Goal: Information Seeking & Learning: Learn about a topic

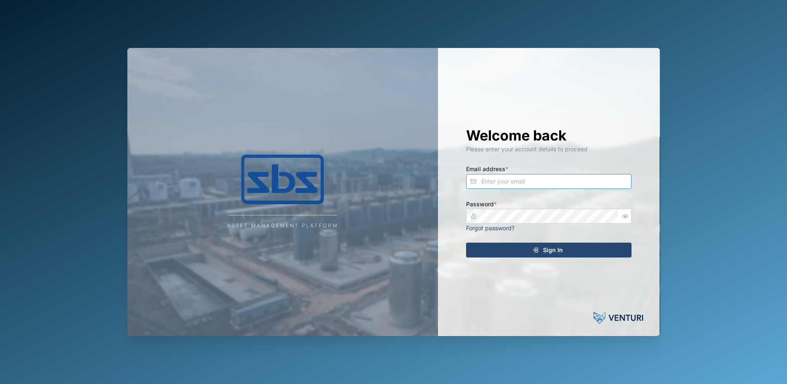
type input "[PERSON_NAME][EMAIL_ADDRESS][DOMAIN_NAME]"
click at [556, 249] on span "Sign In" at bounding box center [553, 250] width 20 height 14
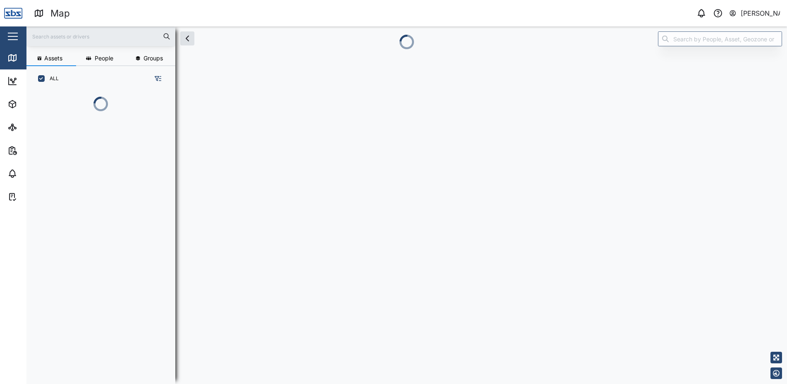
scroll to position [247, 129]
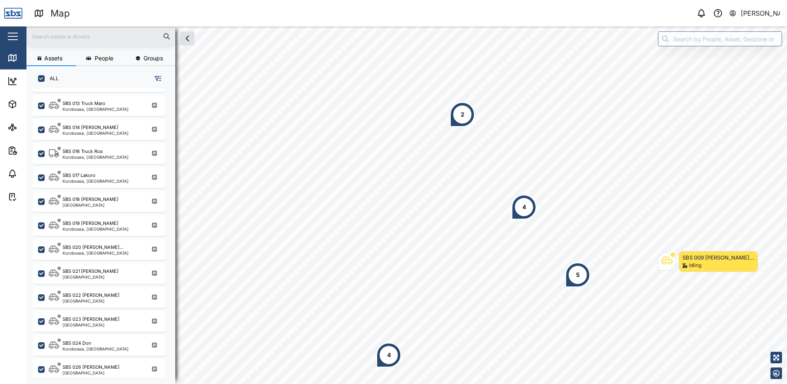
scroll to position [621, 0]
click at [96, 271] on div "SBS 021 [PERSON_NAME]" at bounding box center [90, 271] width 56 height 7
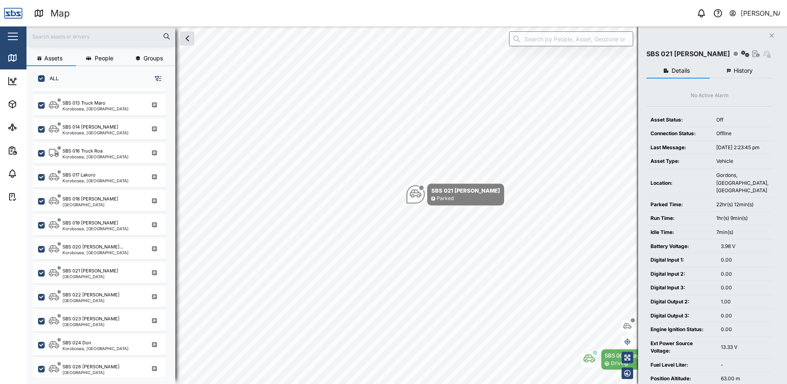
click at [772, 36] on icon "button" at bounding box center [772, 36] width 4 height 4
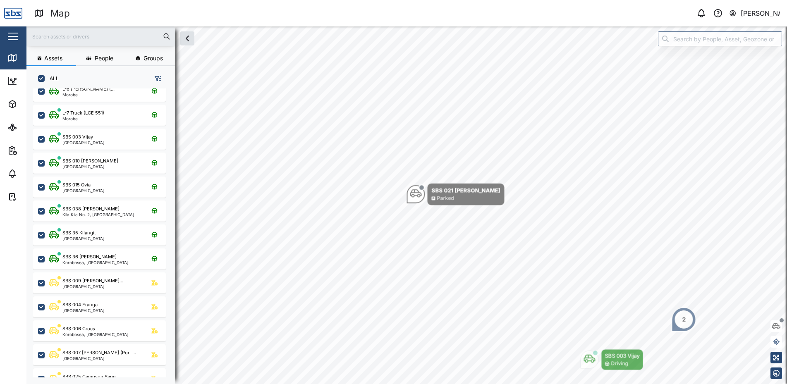
scroll to position [124, 0]
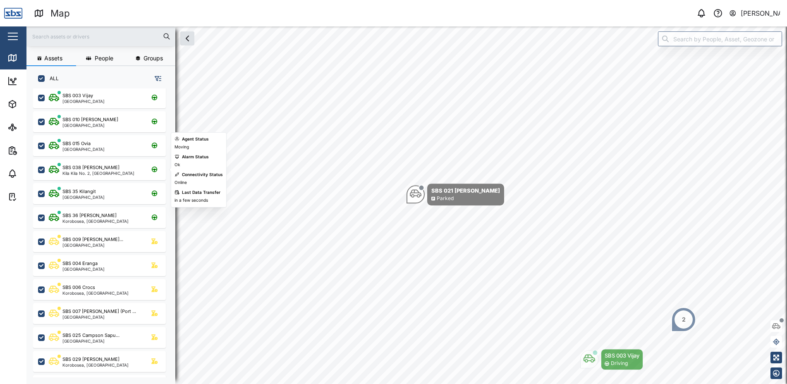
click at [115, 173] on div "Kila Kila No. 2, [GEOGRAPHIC_DATA]" at bounding box center [98, 173] width 72 height 4
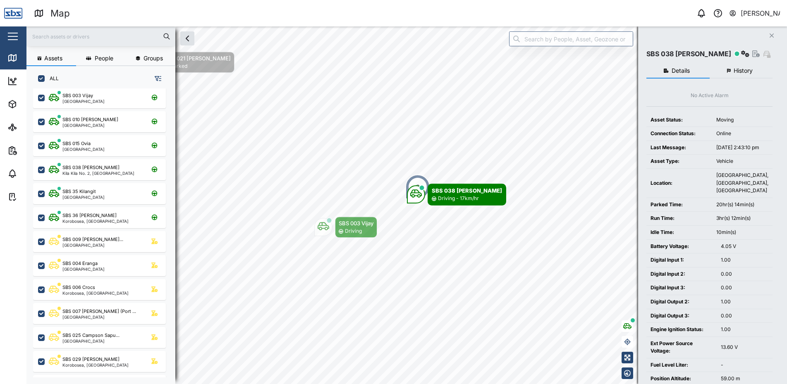
click at [749, 70] on span "History" at bounding box center [743, 71] width 19 height 6
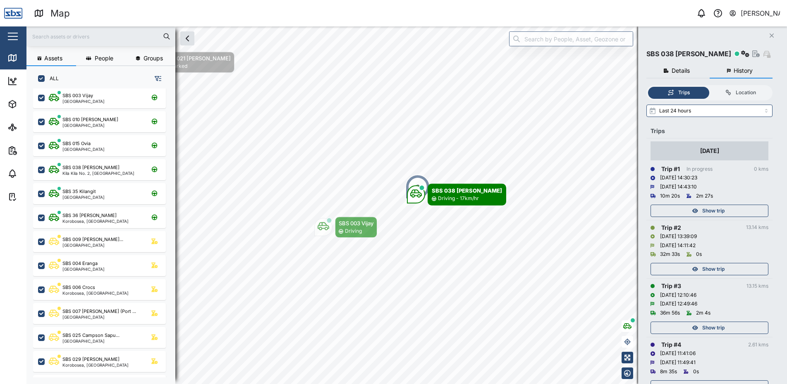
click at [708, 270] on span "Show trip" at bounding box center [713, 270] width 22 height 12
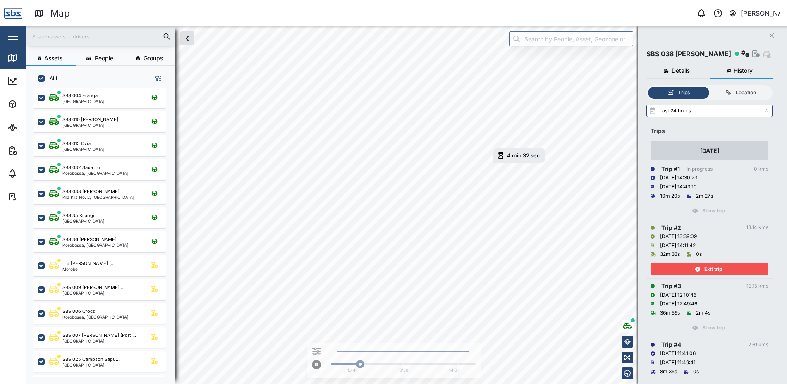
click at [725, 270] on div "Exit trip" at bounding box center [709, 270] width 108 height 12
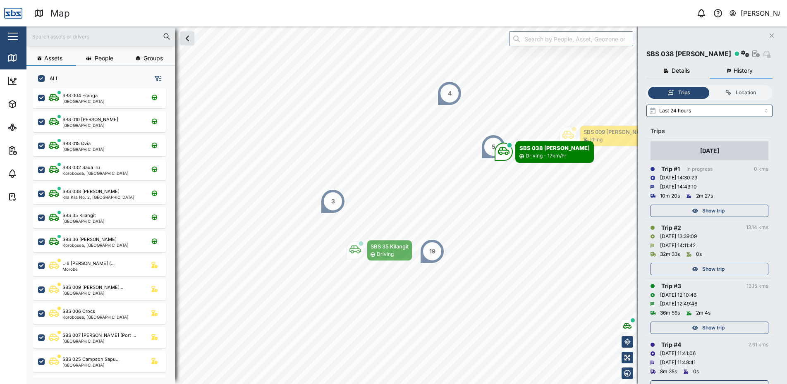
click at [722, 213] on span "Show trip" at bounding box center [713, 211] width 22 height 12
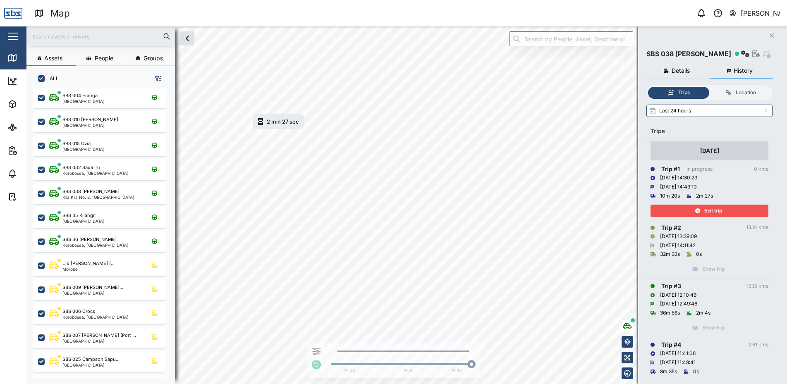
click at [722, 213] on span "Exit trip" at bounding box center [714, 211] width 18 height 12
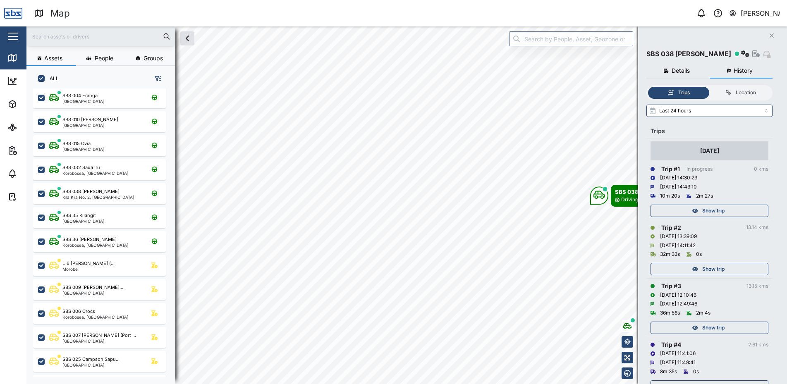
click at [769, 35] on button "Close" at bounding box center [772, 36] width 12 height 12
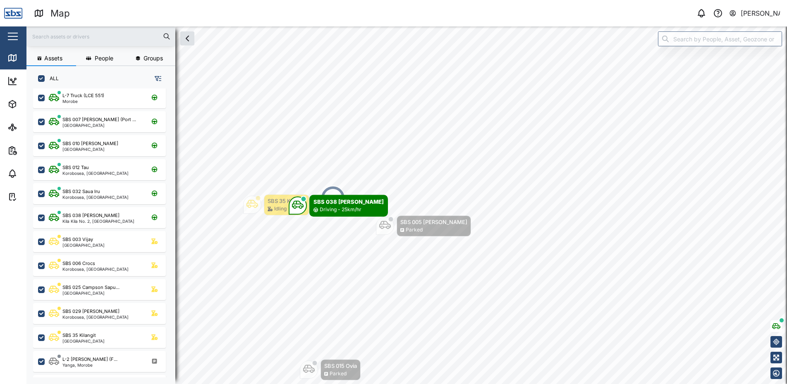
click at [331, 189] on div "16" at bounding box center [333, 198] width 25 height 25
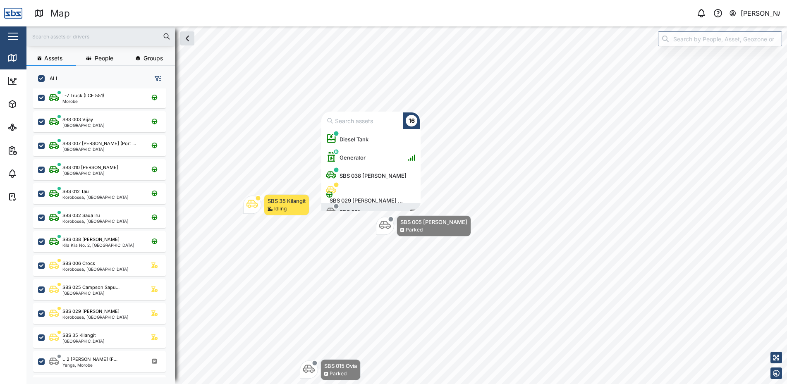
scroll to position [10, 0]
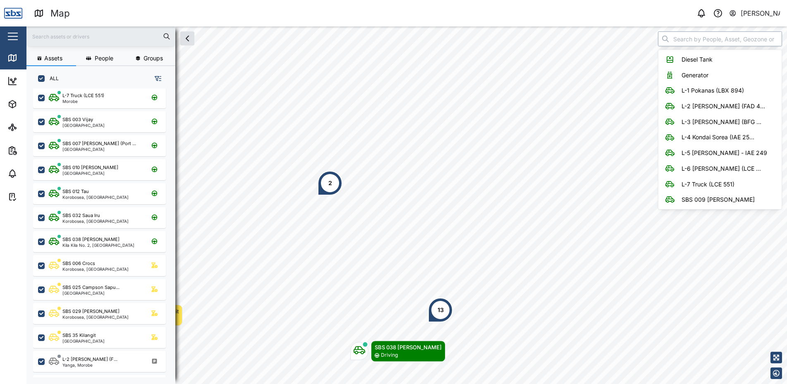
click at [694, 41] on input "search" at bounding box center [720, 38] width 124 height 15
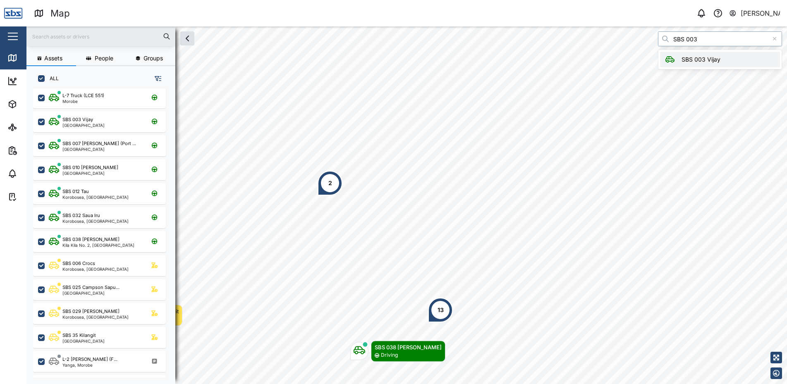
type input "SBS 003 Vijay"
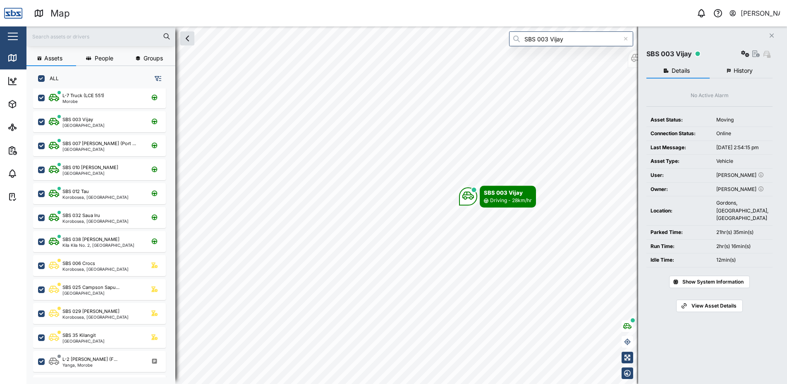
click at [771, 36] on icon "Close" at bounding box center [771, 35] width 5 height 7
